Goal: Check status

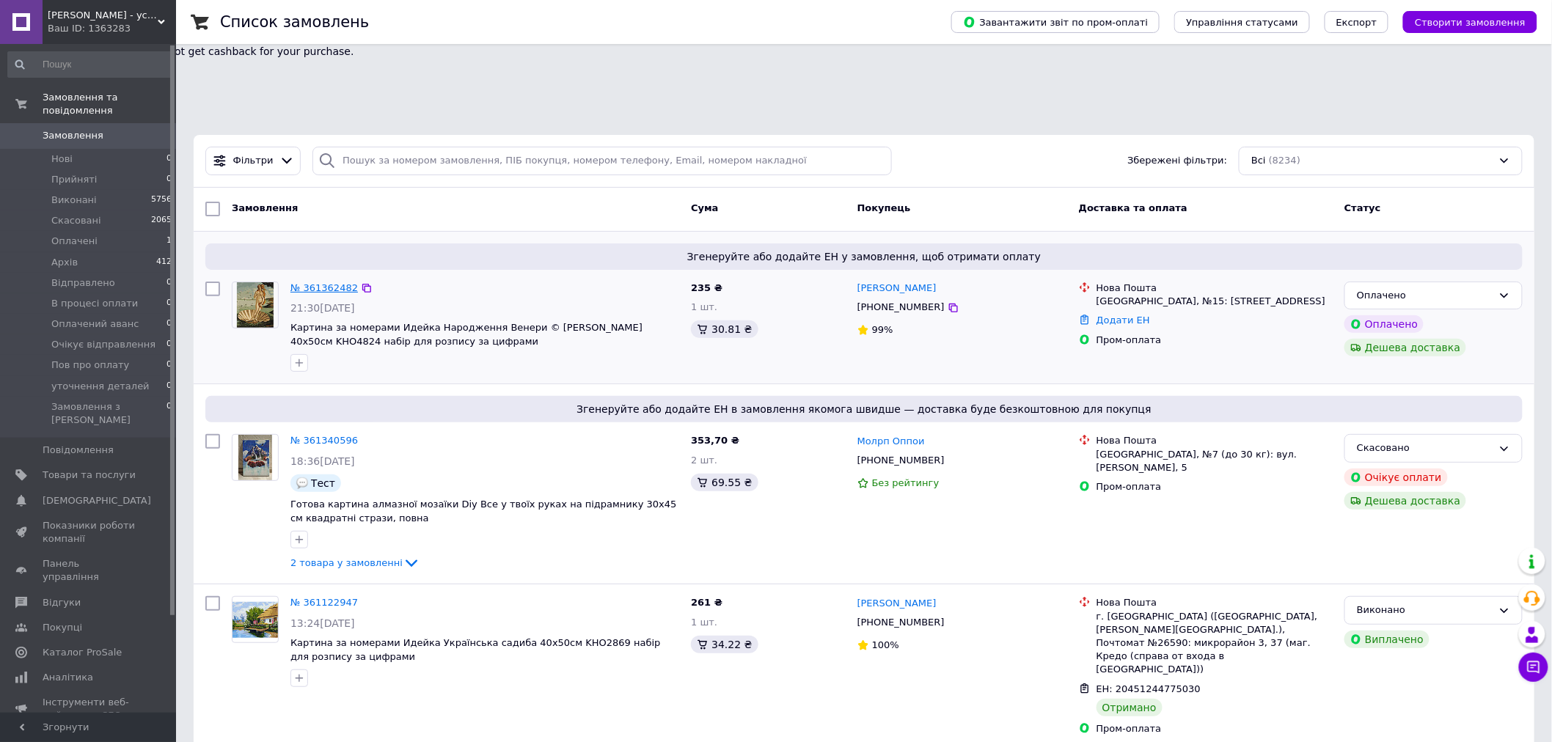
click at [324, 282] on link "№ 361362482" at bounding box center [323, 287] width 67 height 11
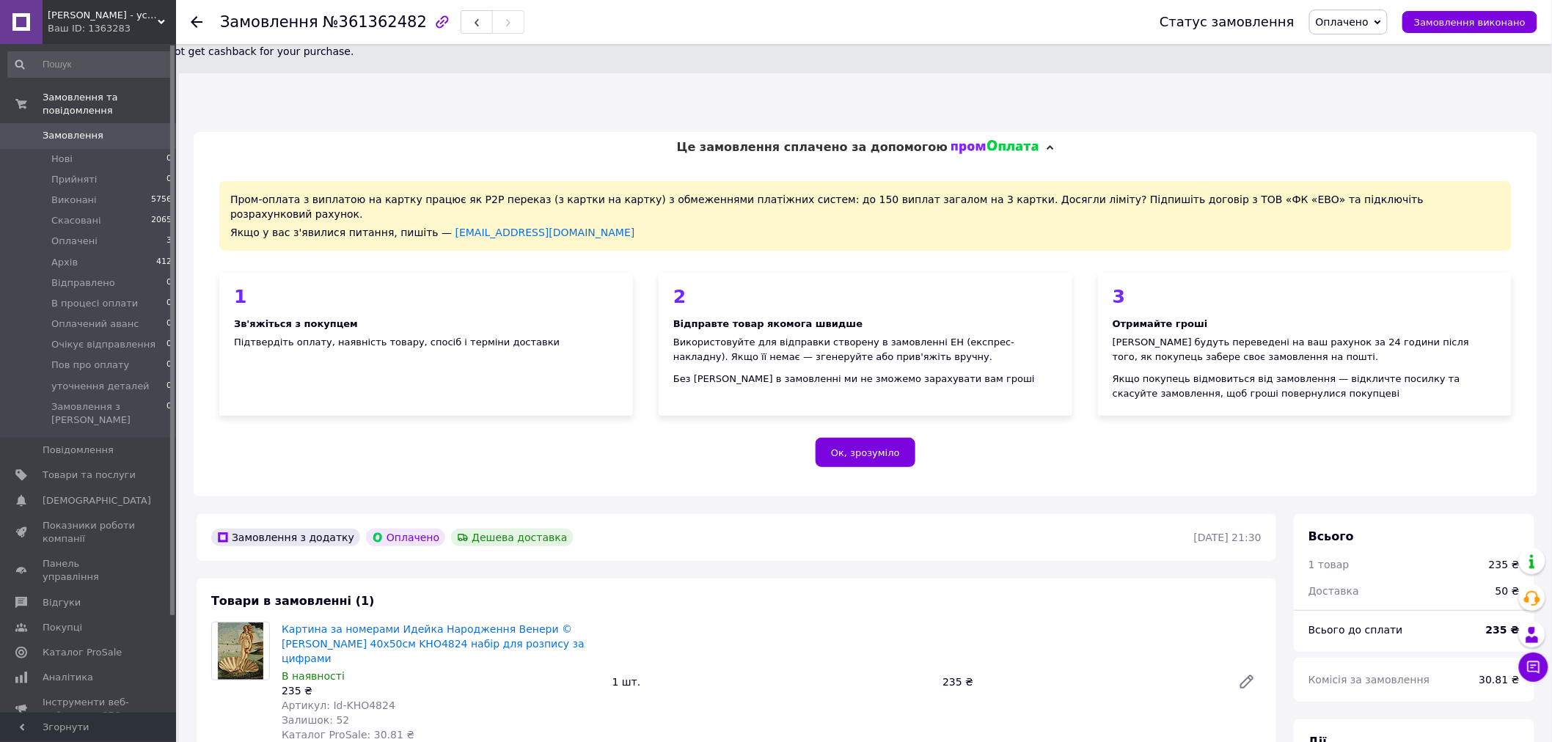
click at [194, 18] on use at bounding box center [197, 22] width 12 height 12
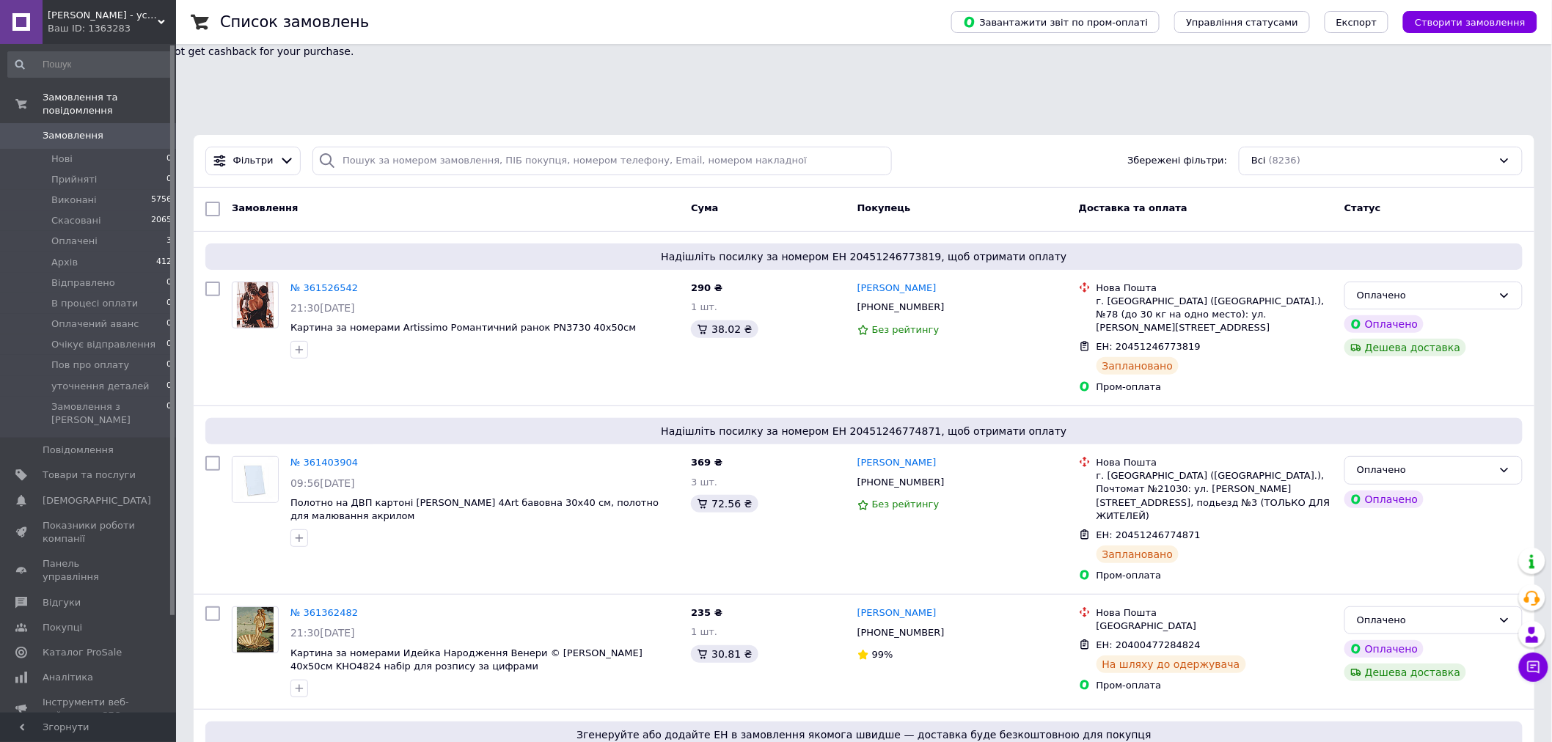
click at [158, 22] on icon at bounding box center [161, 21] width 7 height 7
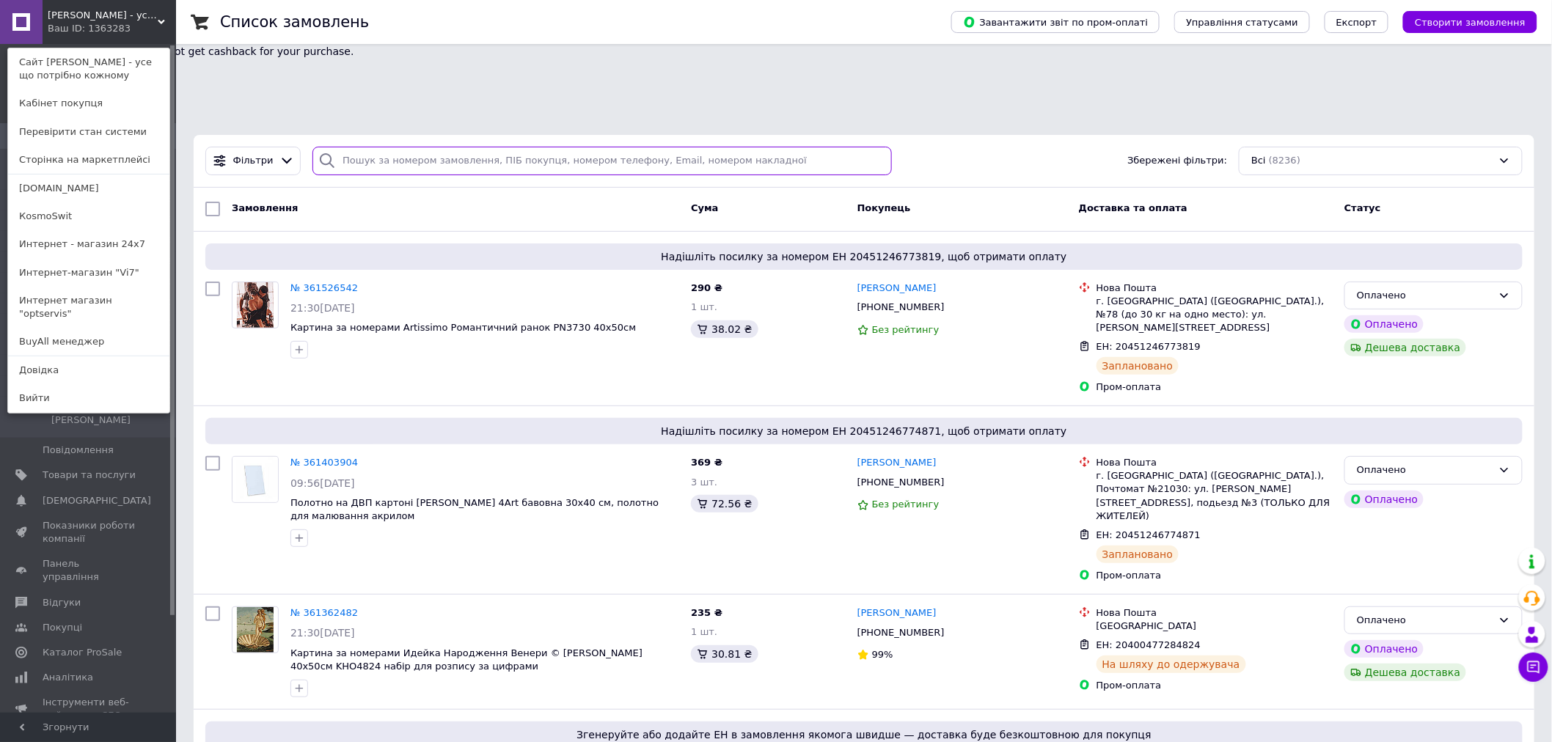
click at [438, 147] on input "search" at bounding box center [601, 161] width 579 height 29
click at [96, 28] on div "Ваш ID: 1363283" at bounding box center [79, 28] width 62 height 13
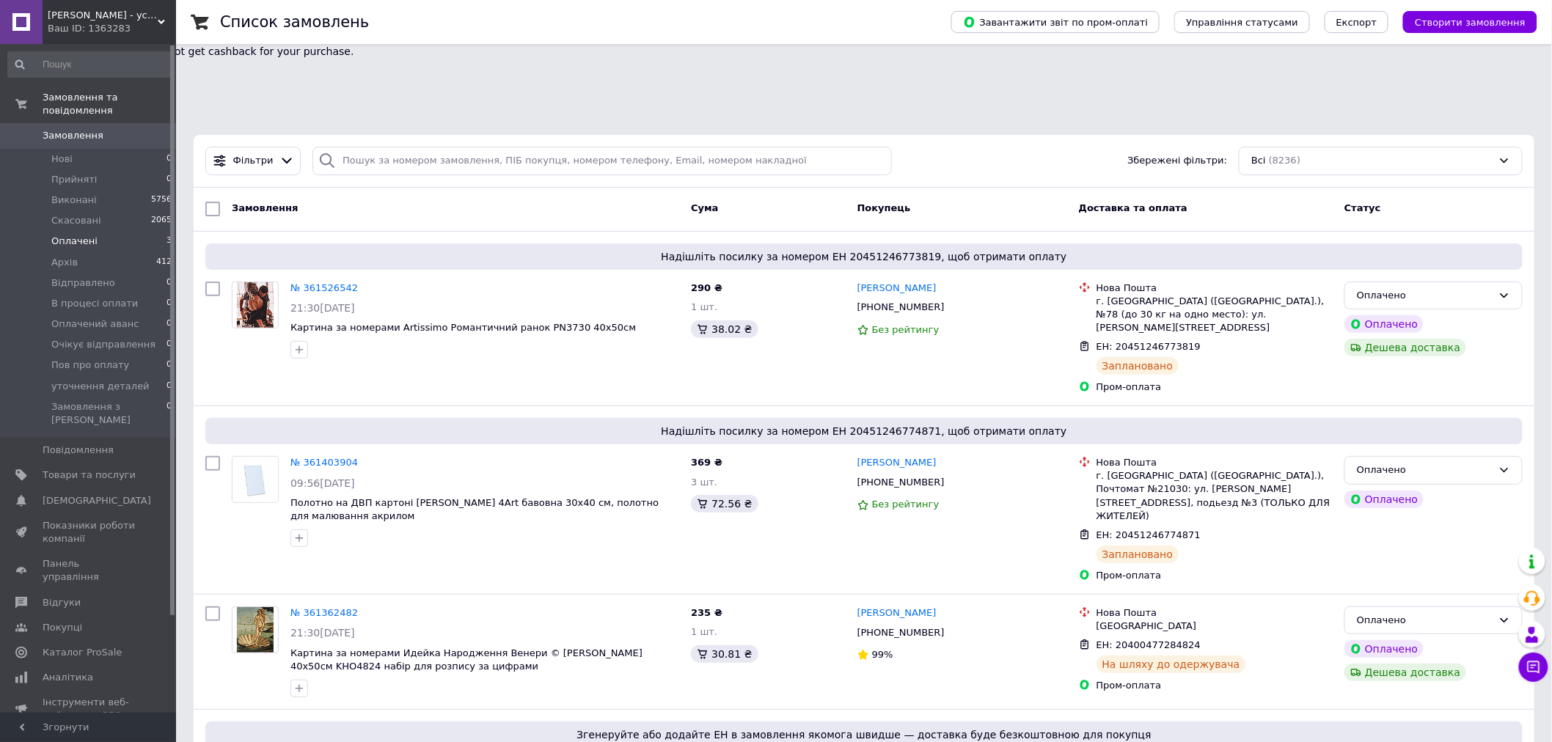
click at [81, 235] on span "Оплачені" at bounding box center [74, 241] width 46 height 13
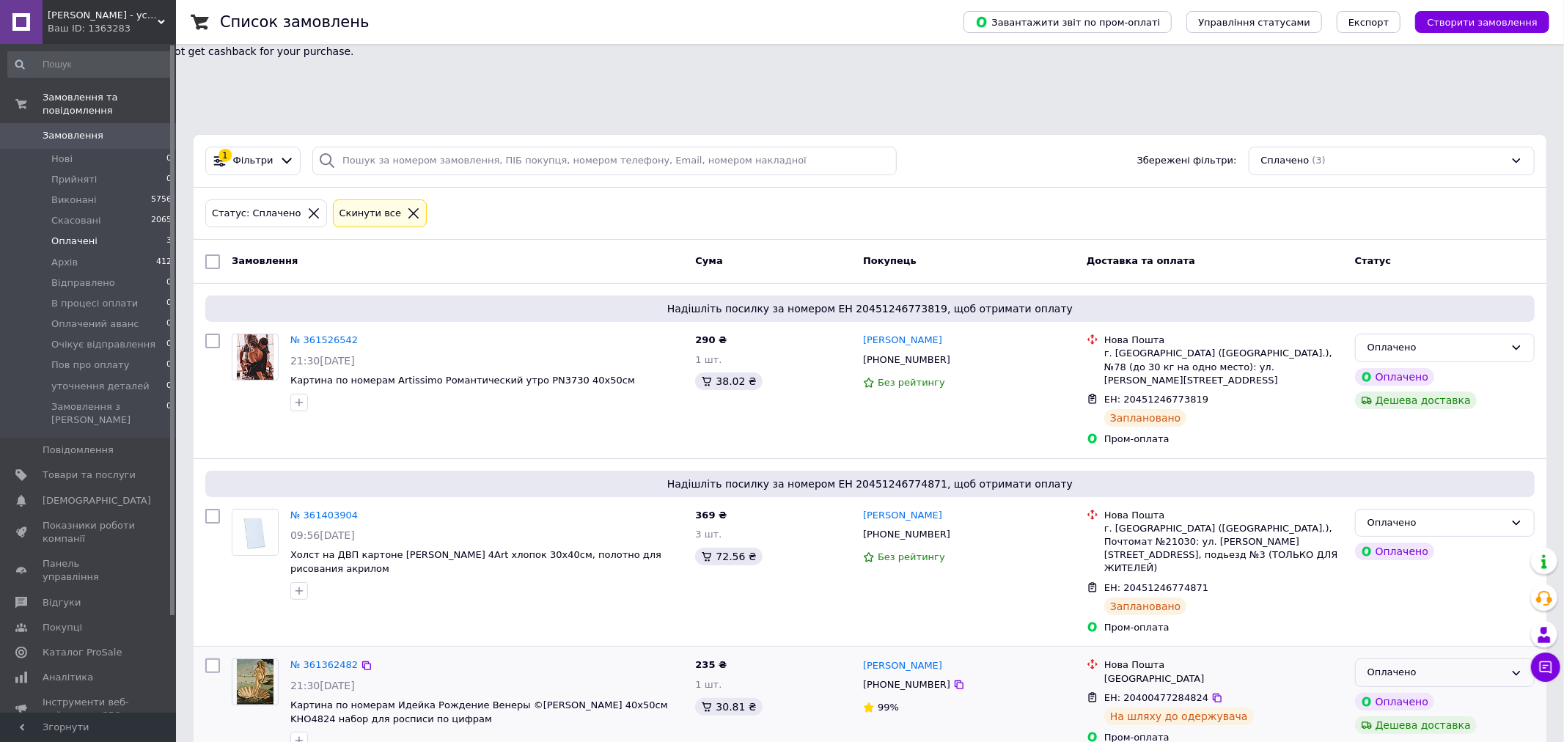
click at [1464, 665] on div "Оплачено" at bounding box center [1436, 672] width 137 height 15
click at [1409, 716] on li "Відправлено" at bounding box center [1445, 729] width 178 height 27
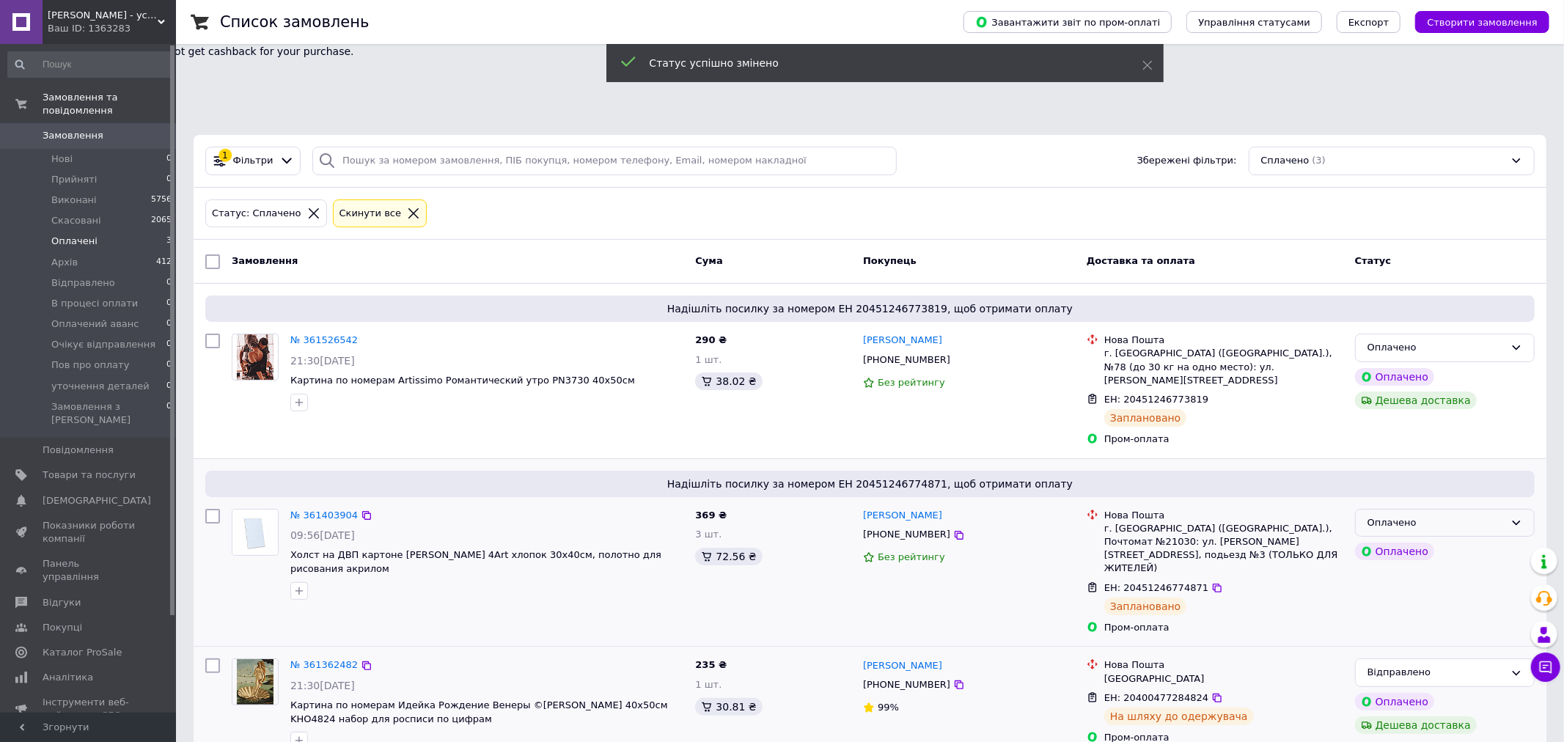
click at [1458, 516] on div "Оплачено" at bounding box center [1436, 523] width 137 height 15
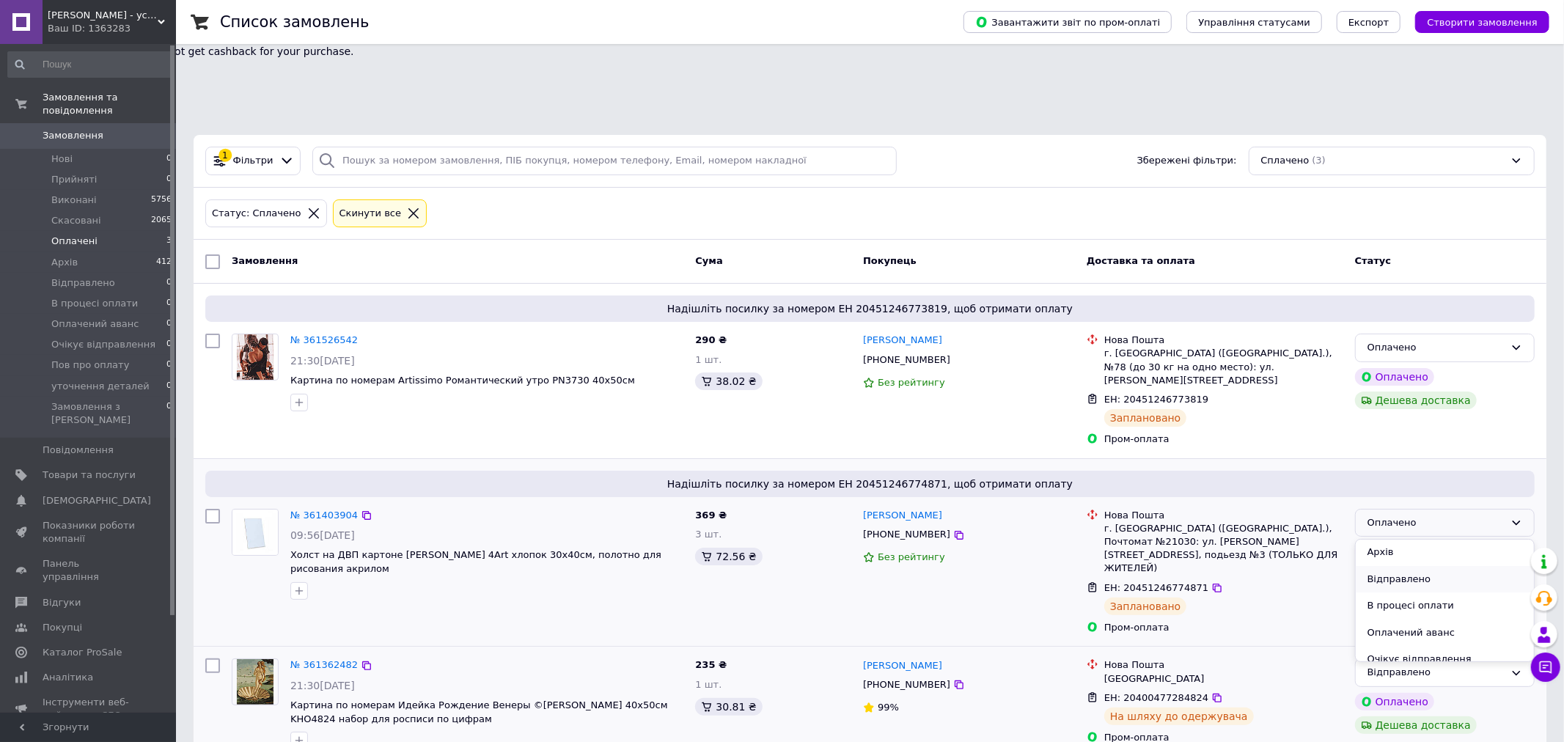
click at [1423, 566] on li "Відправлено" at bounding box center [1445, 579] width 178 height 27
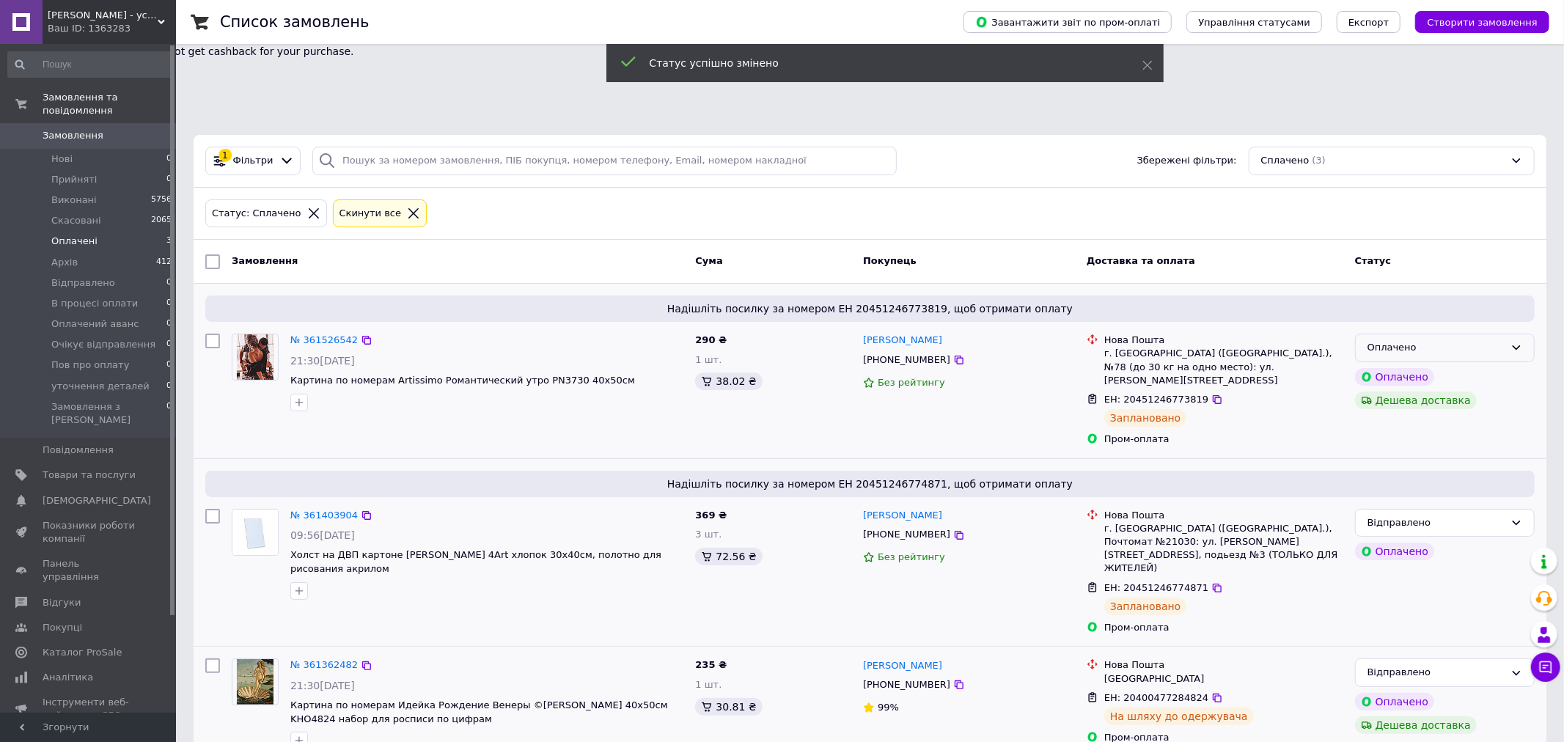
click at [1480, 340] on div "Оплачено" at bounding box center [1436, 347] width 137 height 15
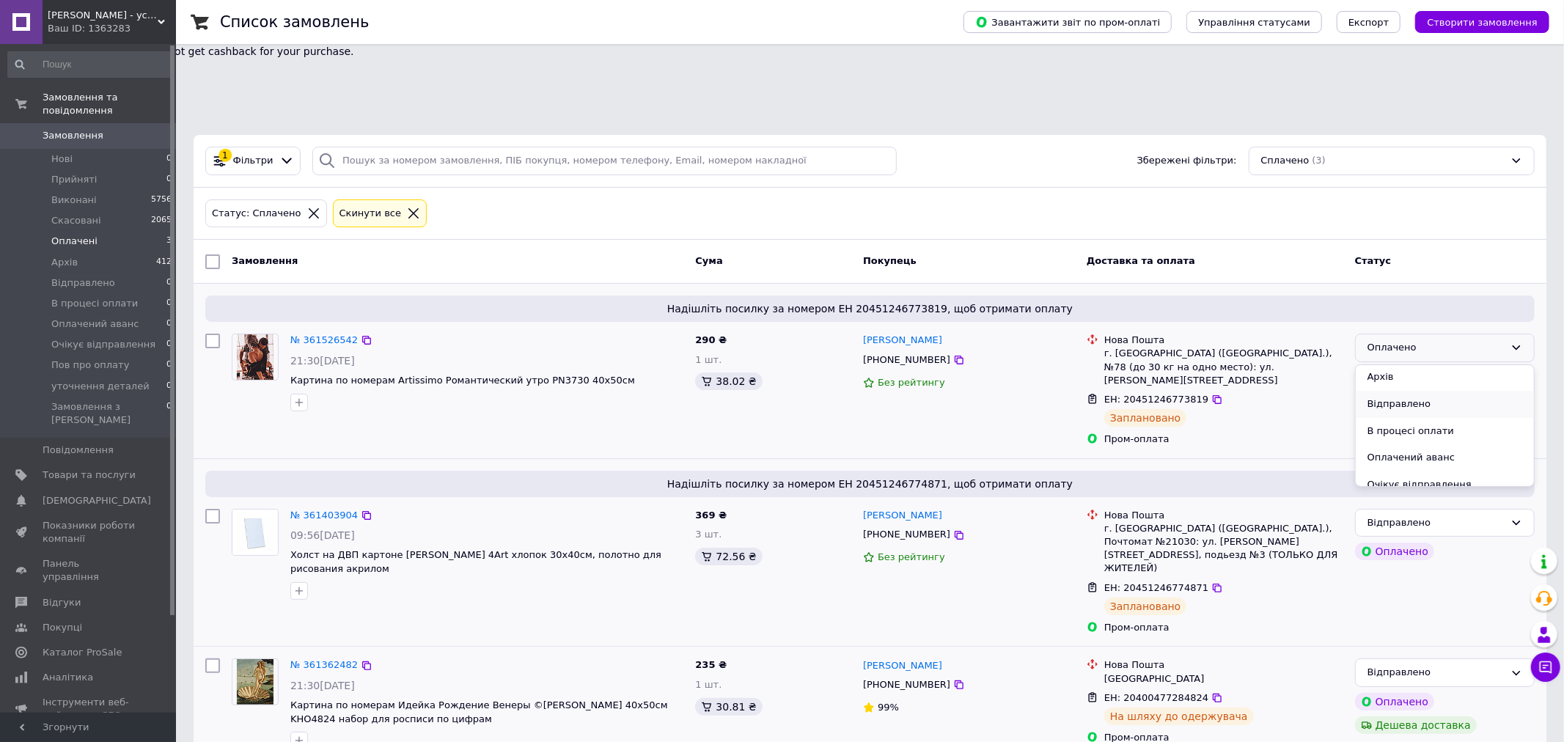
click at [1401, 391] on li "Відправлено" at bounding box center [1445, 404] width 178 height 27
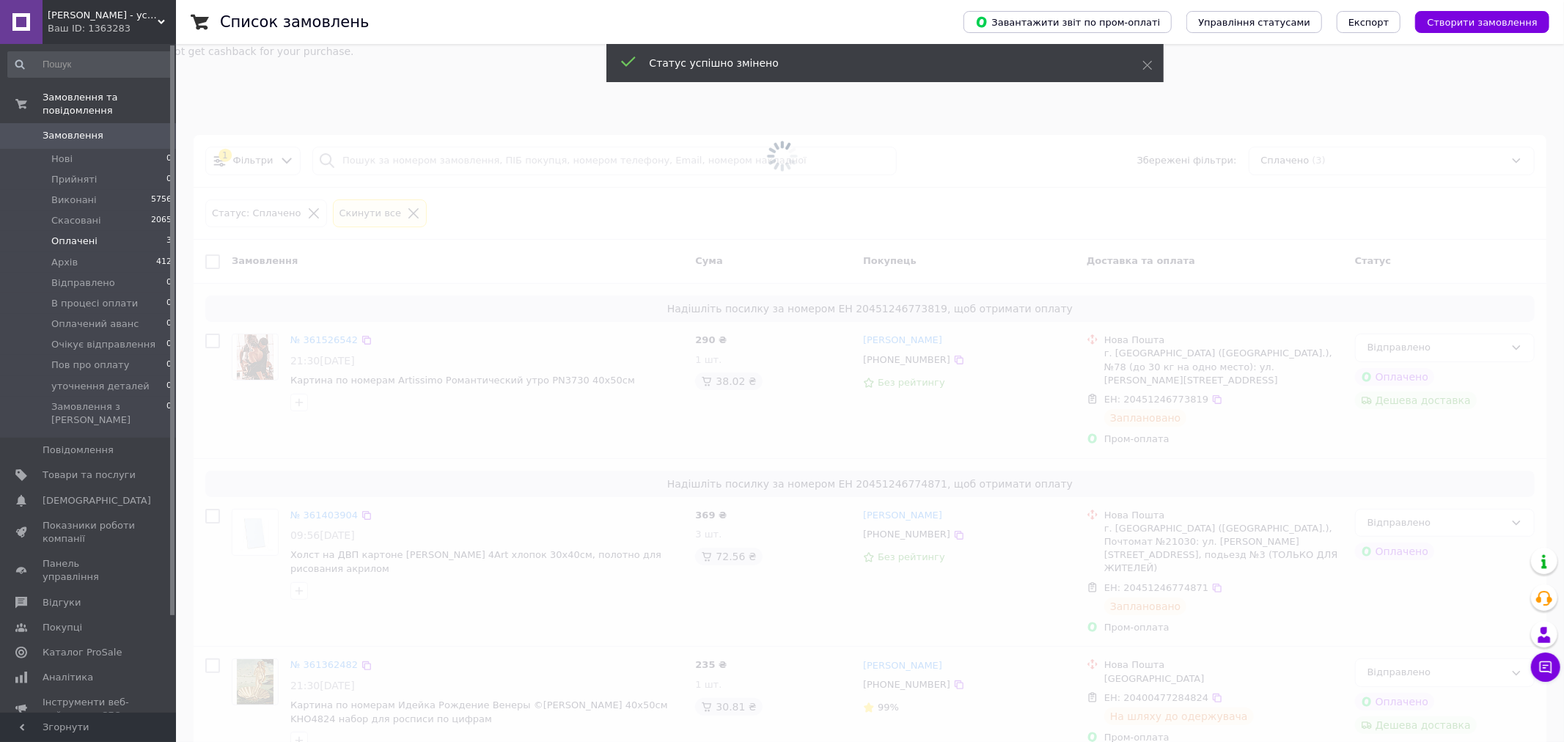
click at [1280, 694] on span at bounding box center [782, 371] width 1564 height 742
